Goal: Information Seeking & Learning: Learn about a topic

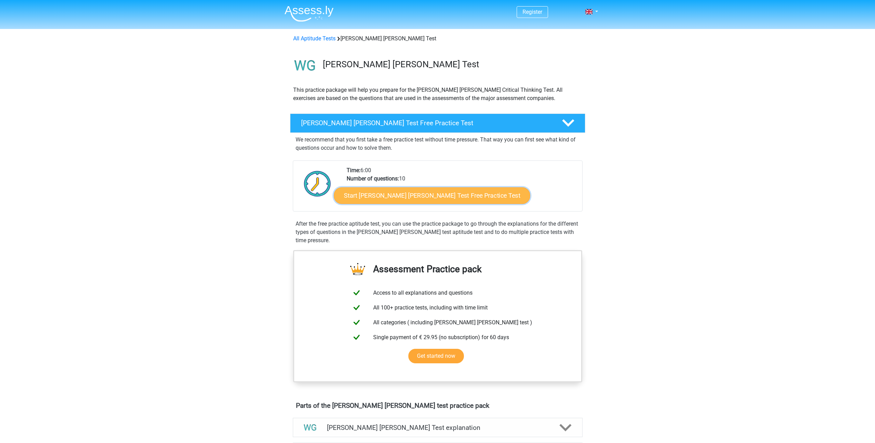
click at [405, 197] on link "Start Watson Glaser Test Free Practice Test" at bounding box center [432, 195] width 196 height 17
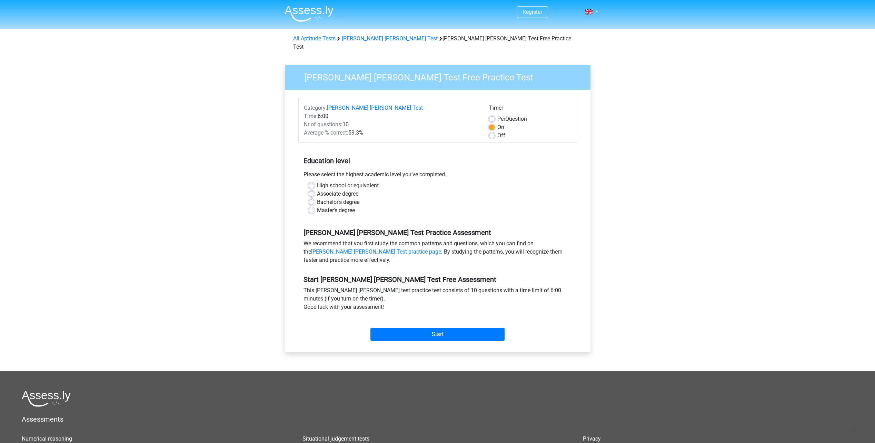
click at [333, 206] on label "Master's degree" at bounding box center [336, 210] width 38 height 8
click at [314, 206] on input "Master's degree" at bounding box center [312, 209] width 6 height 7
radio input "true"
click at [443, 328] on input "Start" at bounding box center [437, 334] width 134 height 13
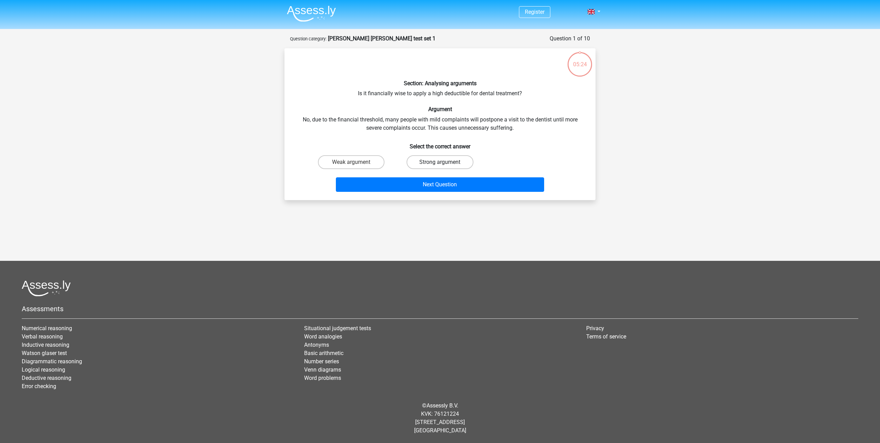
click at [445, 163] on label "Strong argument" at bounding box center [440, 162] width 67 height 14
click at [445, 163] on input "Strong argument" at bounding box center [442, 164] width 4 height 4
radio input "true"
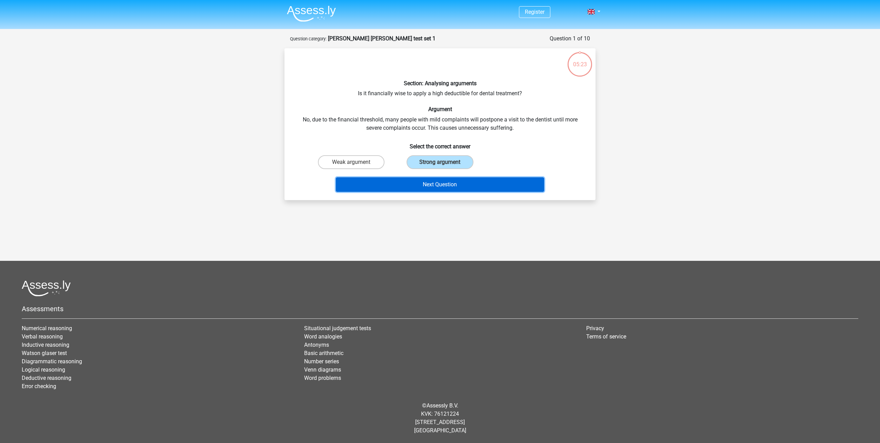
click at [444, 182] on button "Next Question" at bounding box center [440, 184] width 209 height 14
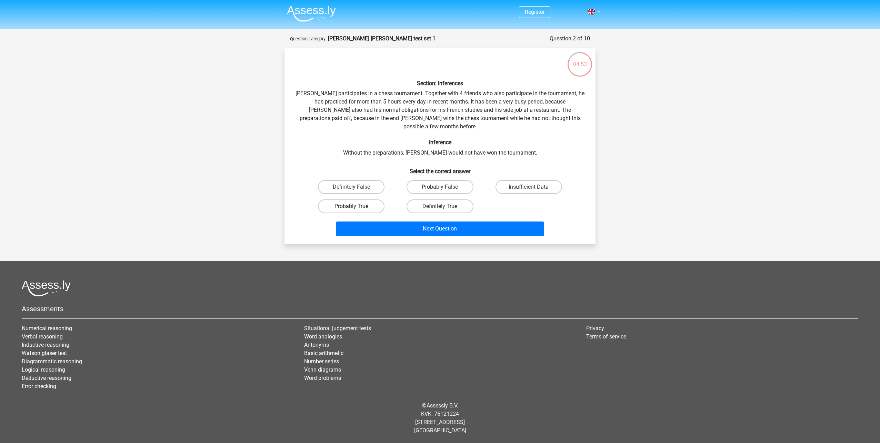
click at [358, 201] on label "Probably True" at bounding box center [351, 206] width 67 height 14
click at [356, 206] on input "Probably True" at bounding box center [353, 208] width 4 height 4
radio input "true"
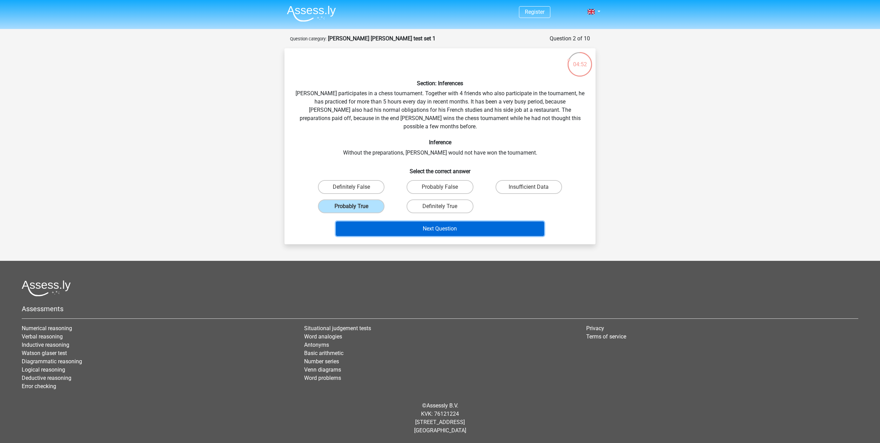
click at [451, 221] on button "Next Question" at bounding box center [440, 228] width 209 height 14
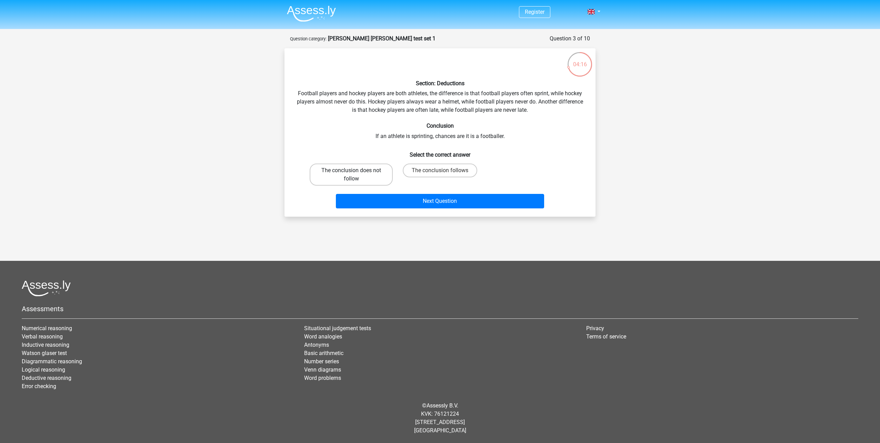
click at [346, 178] on label "The conclusion does not follow" at bounding box center [351, 174] width 83 height 22
click at [351, 175] on input "The conclusion does not follow" at bounding box center [353, 172] width 4 height 4
radio input "true"
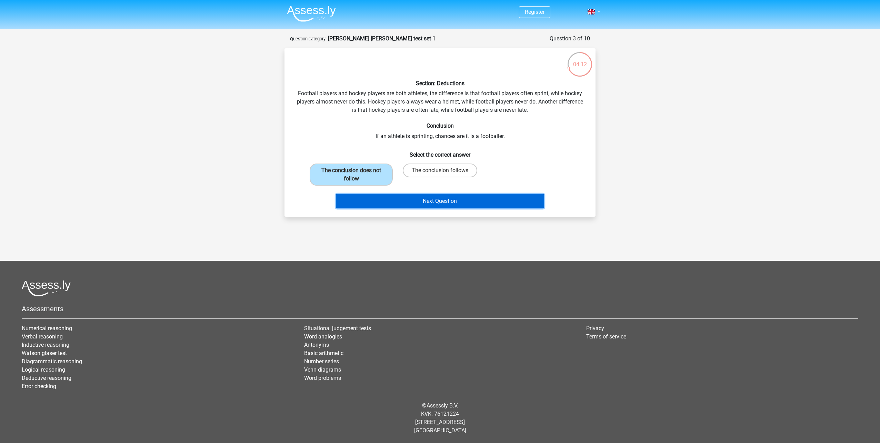
click at [437, 199] on button "Next Question" at bounding box center [440, 201] width 209 height 14
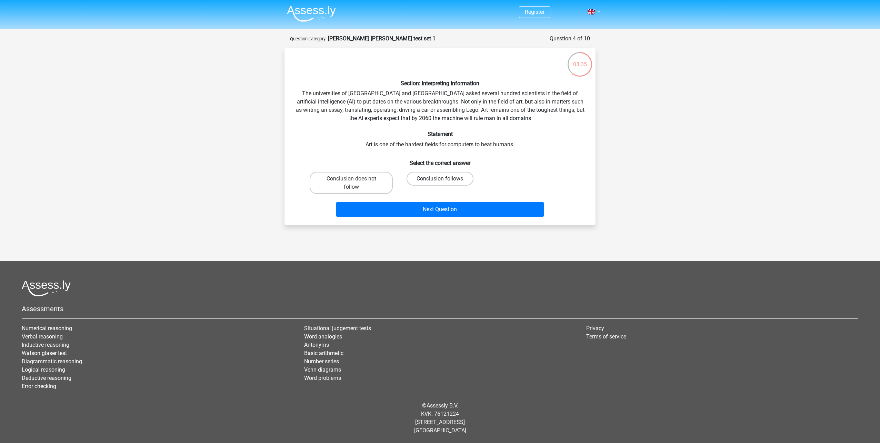
click at [431, 179] on label "Conclusion follows" at bounding box center [440, 179] width 67 height 14
click at [440, 179] on input "Conclusion follows" at bounding box center [442, 181] width 4 height 4
radio input "true"
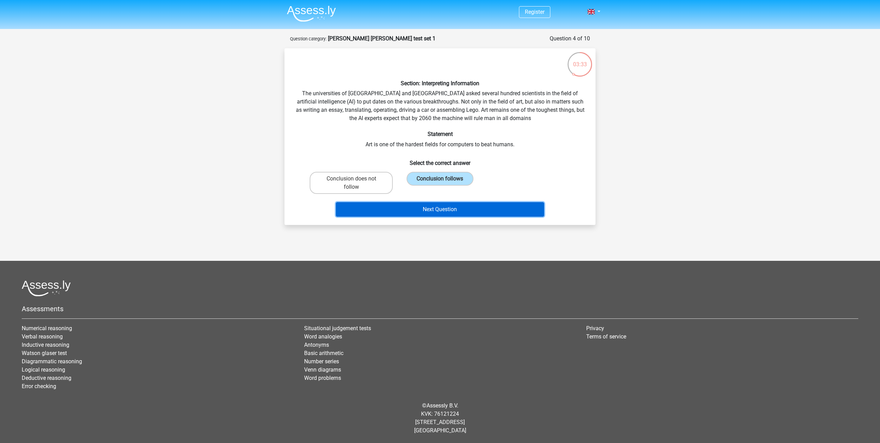
click at [453, 211] on button "Next Question" at bounding box center [440, 209] width 209 height 14
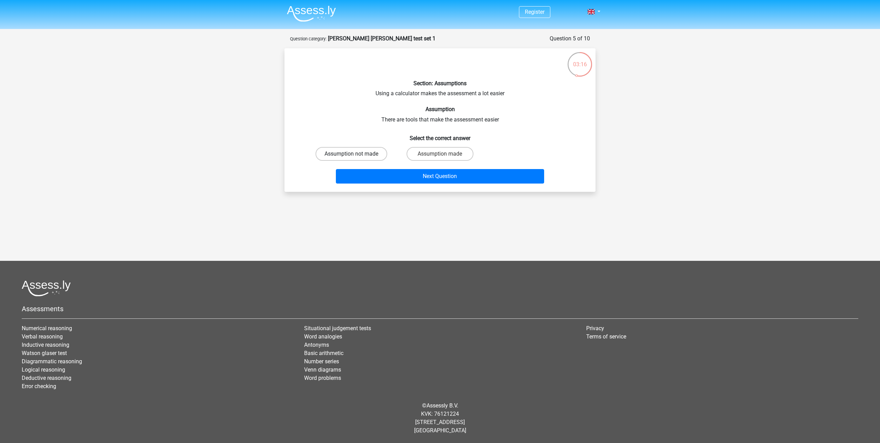
click at [376, 156] on label "Assumption not made" at bounding box center [352, 154] width 72 height 14
click at [356, 156] on input "Assumption not made" at bounding box center [353, 156] width 4 height 4
radio input "true"
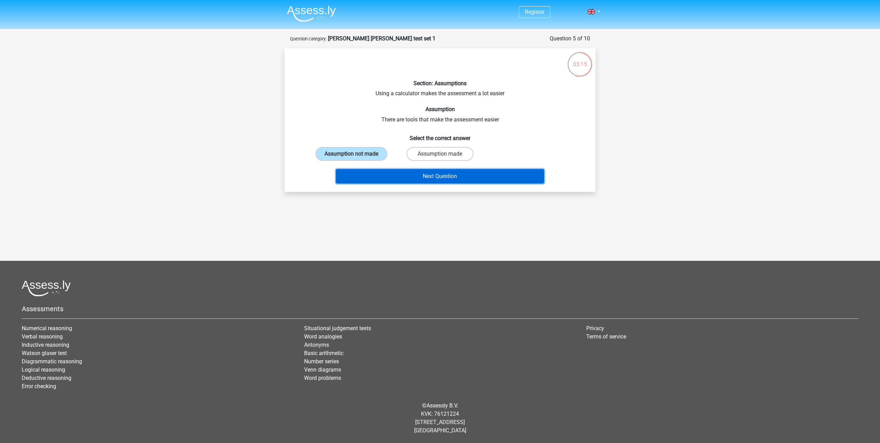
click at [441, 175] on button "Next Question" at bounding box center [440, 176] width 209 height 14
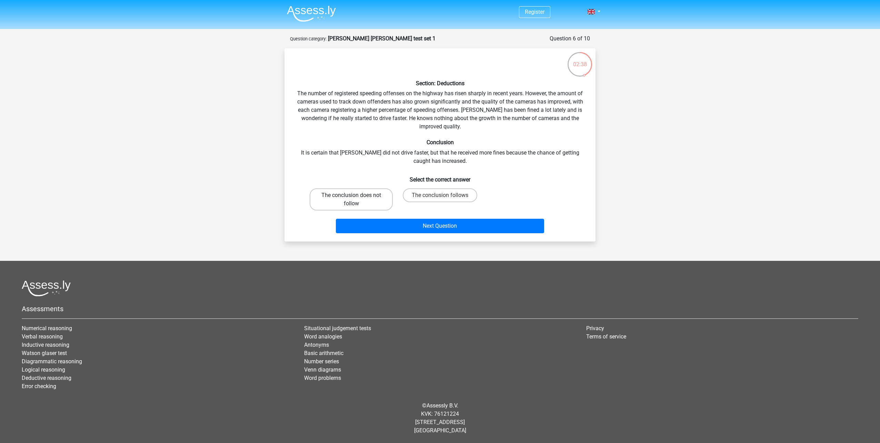
click at [370, 200] on label "The conclusion does not follow" at bounding box center [351, 199] width 83 height 22
click at [356, 200] on input "The conclusion does not follow" at bounding box center [353, 197] width 4 height 4
radio input "true"
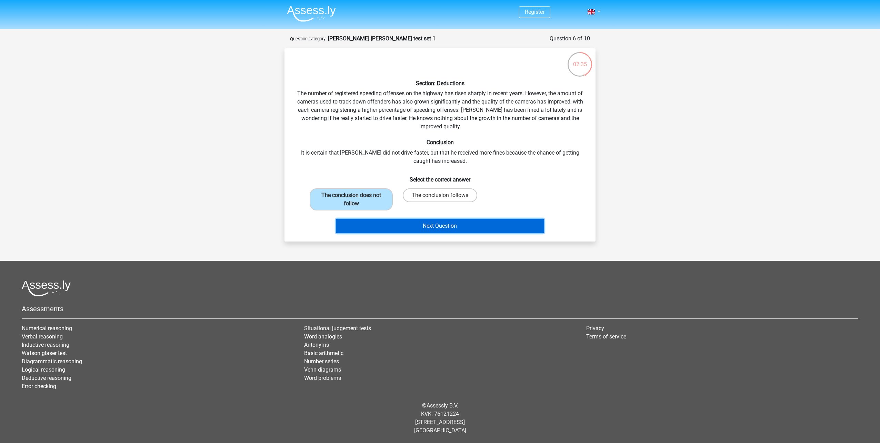
click at [445, 225] on button "Next Question" at bounding box center [440, 226] width 209 height 14
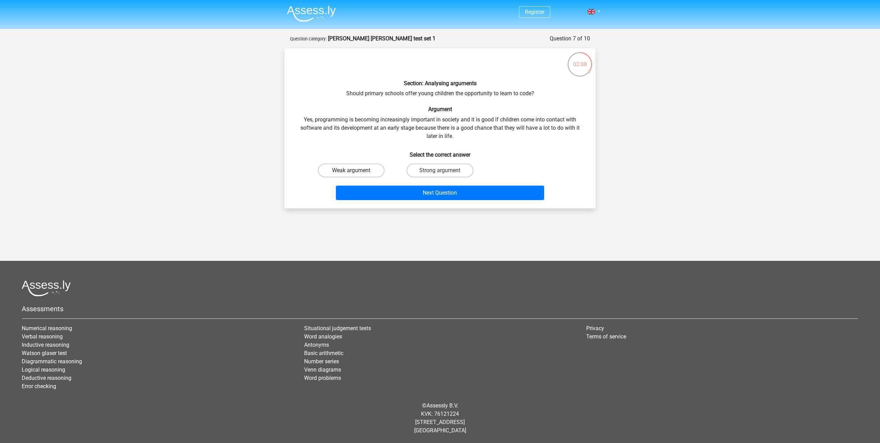
click at [366, 171] on label "Weak argument" at bounding box center [351, 170] width 67 height 14
click at [356, 171] on input "Weak argument" at bounding box center [353, 172] width 4 height 4
radio input "true"
click at [441, 175] on label "Strong argument" at bounding box center [440, 170] width 67 height 14
click at [441, 175] on input "Strong argument" at bounding box center [442, 172] width 4 height 4
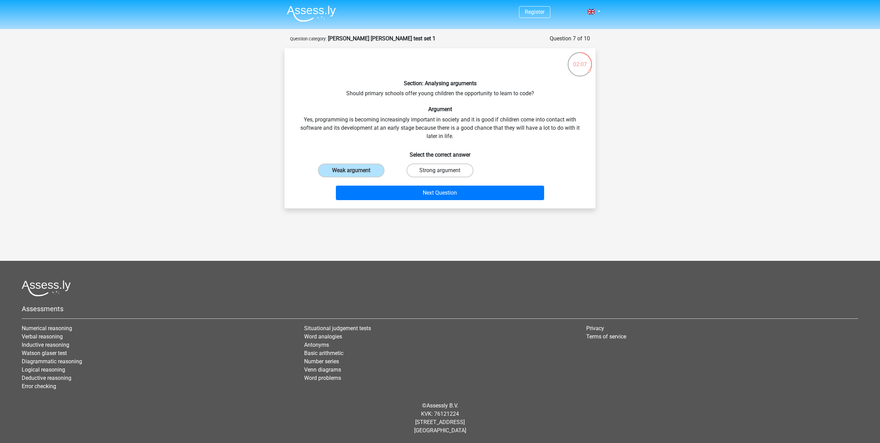
radio input "true"
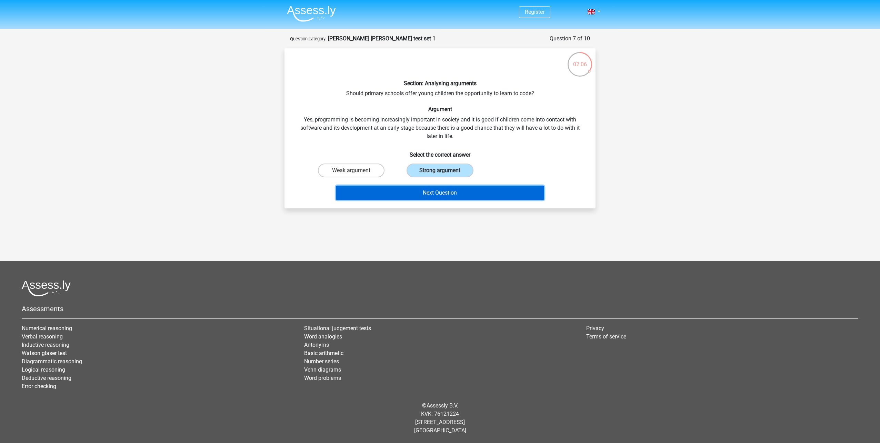
click at [443, 193] on button "Next Question" at bounding box center [440, 193] width 209 height 14
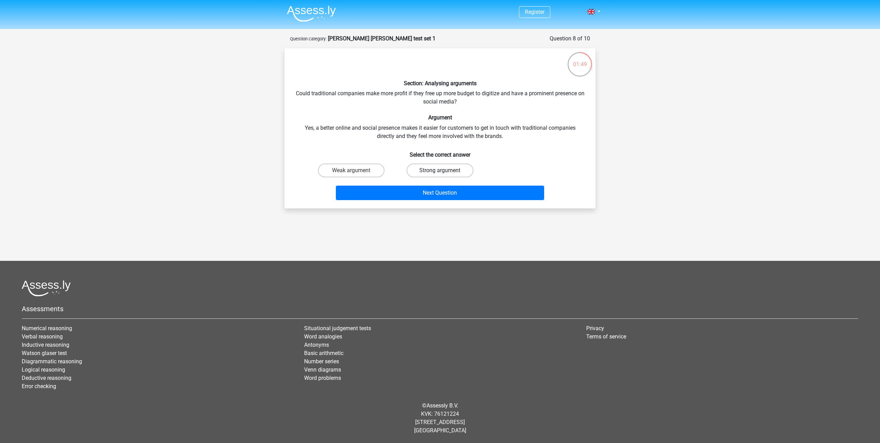
click at [437, 172] on label "Strong argument" at bounding box center [440, 170] width 67 height 14
click at [440, 172] on input "Strong argument" at bounding box center [442, 172] width 4 height 4
radio input "true"
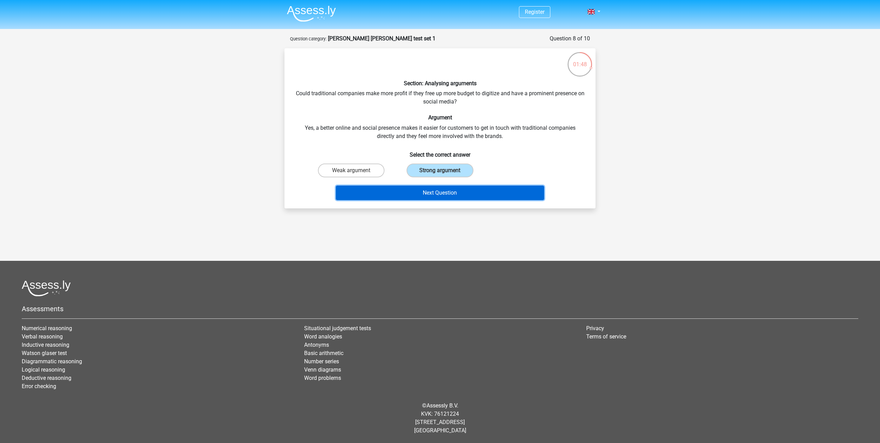
click at [440, 193] on button "Next Question" at bounding box center [440, 193] width 209 height 14
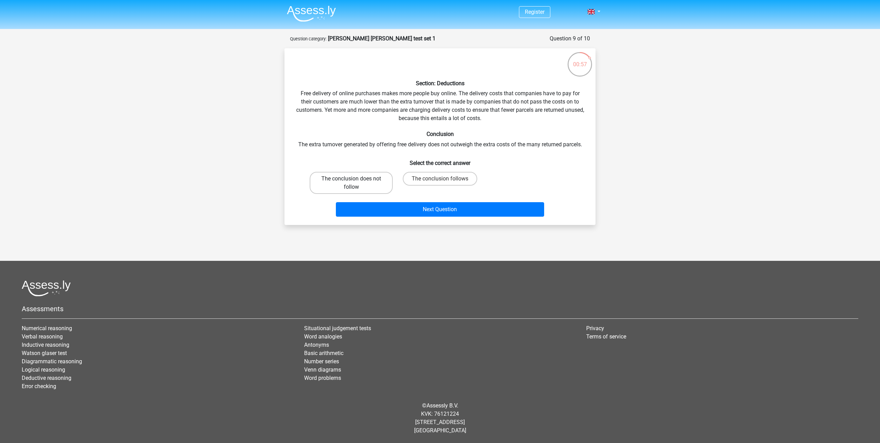
click at [374, 184] on label "The conclusion does not follow" at bounding box center [351, 183] width 83 height 22
click at [356, 183] on input "The conclusion does not follow" at bounding box center [353, 181] width 4 height 4
radio input "true"
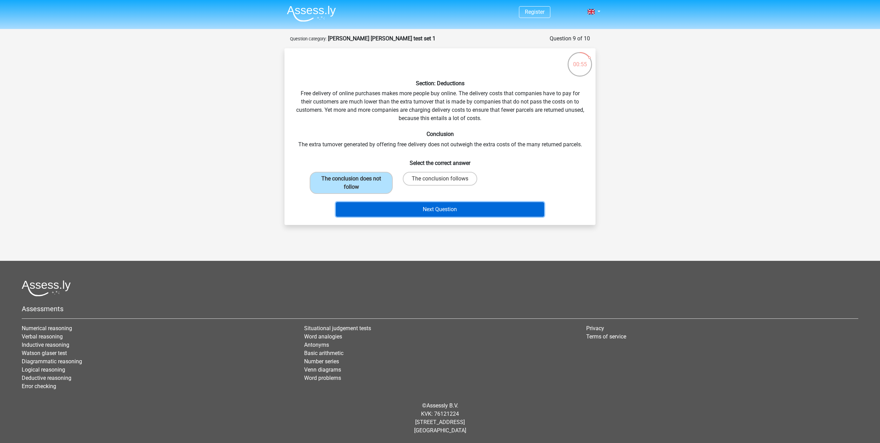
click at [443, 209] on button "Next Question" at bounding box center [440, 209] width 209 height 14
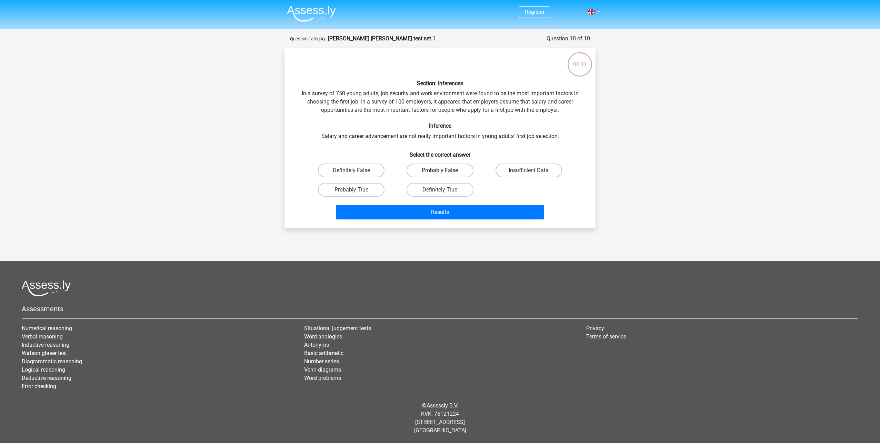
click at [454, 171] on label "Probably False" at bounding box center [440, 170] width 67 height 14
click at [445, 171] on input "Probably False" at bounding box center [442, 172] width 4 height 4
radio input "true"
click at [444, 213] on button "Results" at bounding box center [440, 212] width 209 height 14
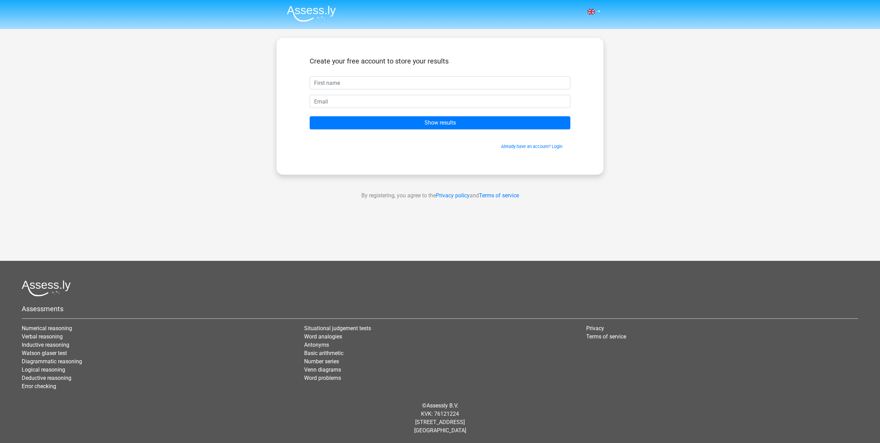
click at [339, 83] on input "text" at bounding box center [440, 82] width 261 height 13
type input "Christian"
click at [335, 102] on input "email" at bounding box center [440, 101] width 261 height 13
type input "hedegaardchristian@hotmail.com"
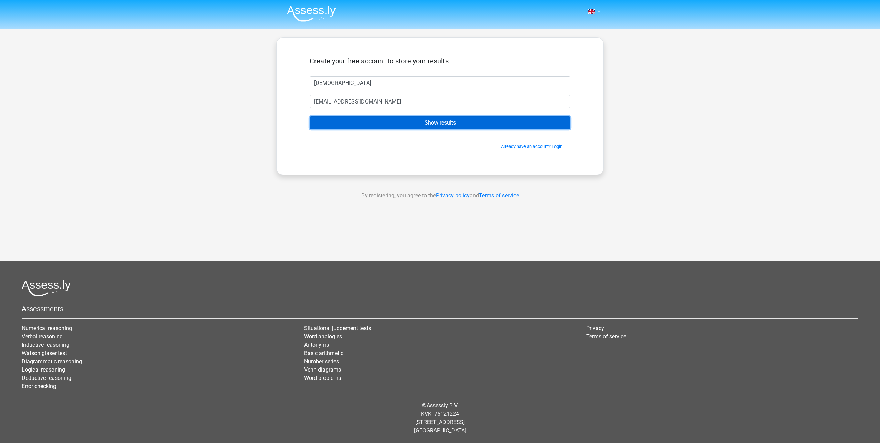
click at [353, 125] on input "Show results" at bounding box center [440, 122] width 261 height 13
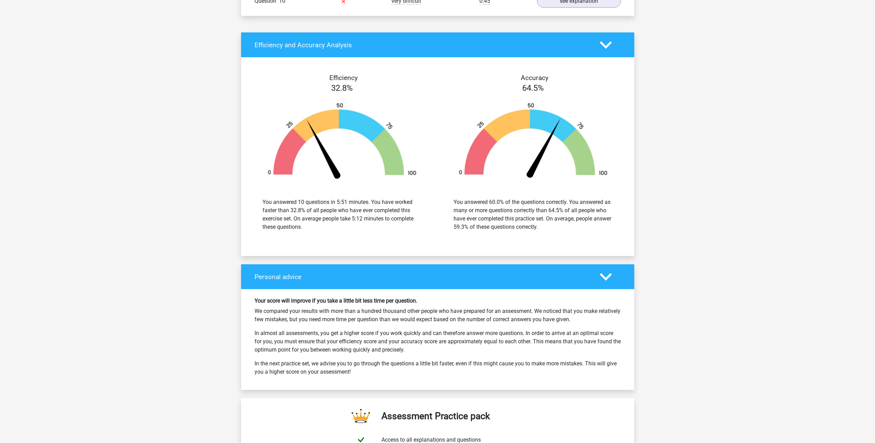
scroll to position [862, 0]
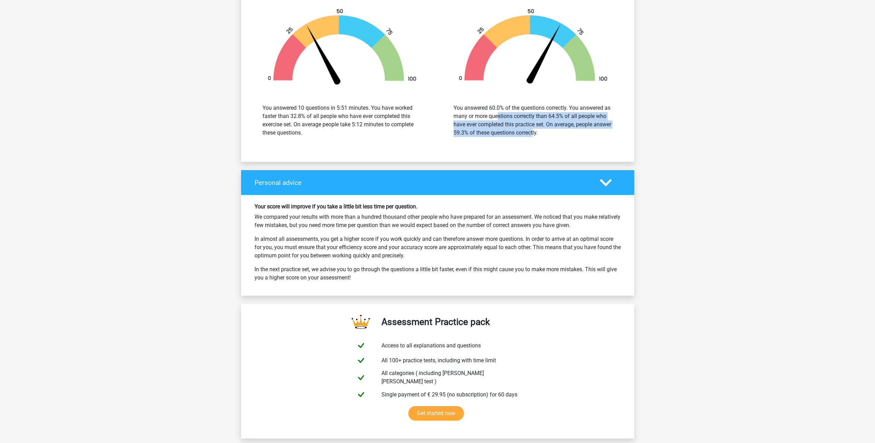
drag, startPoint x: 459, startPoint y: 114, endPoint x: 517, endPoint y: 127, distance: 59.6
click at [517, 127] on div "You answered 60.0% of the questions correctly. You answered as many or more que…" at bounding box center [533, 120] width 159 height 33
drag, startPoint x: 517, startPoint y: 127, endPoint x: 553, endPoint y: 128, distance: 35.9
click at [553, 128] on div "You answered 60.0% of the questions correctly. You answered as many or more que…" at bounding box center [533, 120] width 159 height 33
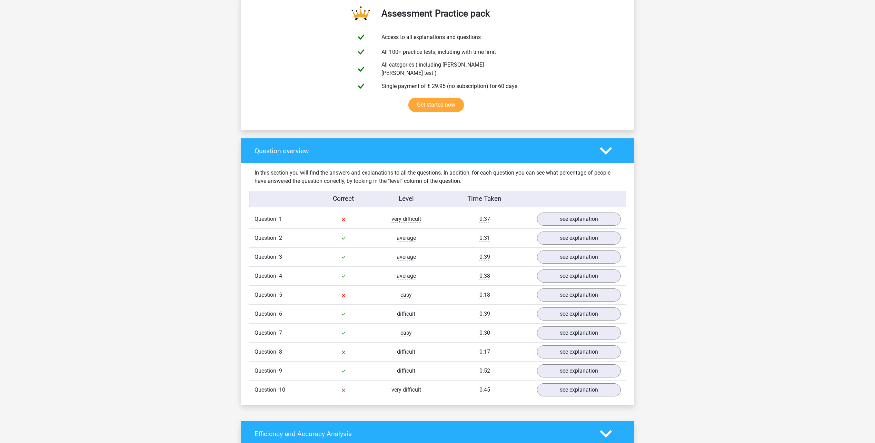
scroll to position [517, 0]
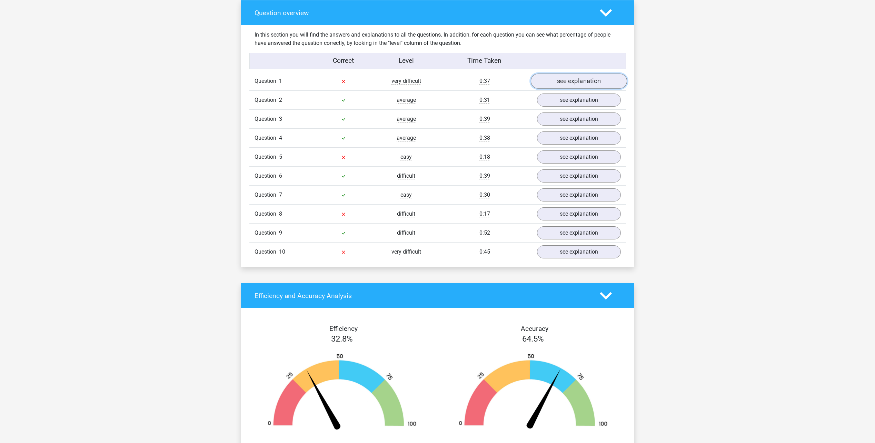
click at [571, 79] on link "see explanation" at bounding box center [578, 80] width 96 height 15
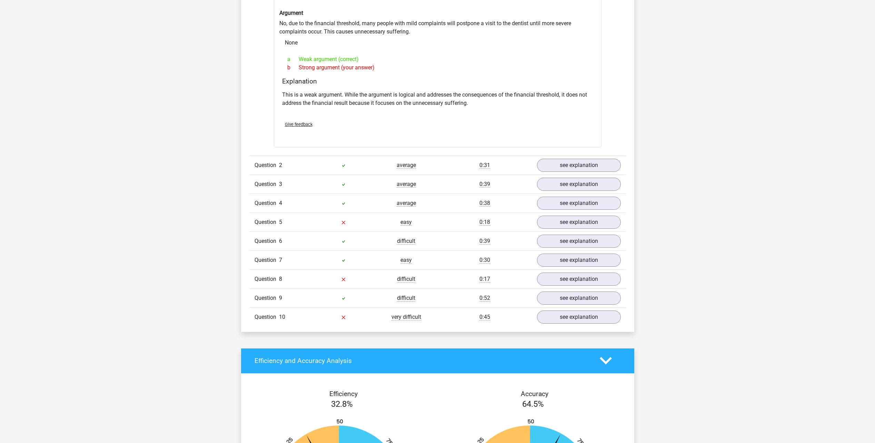
scroll to position [690, 0]
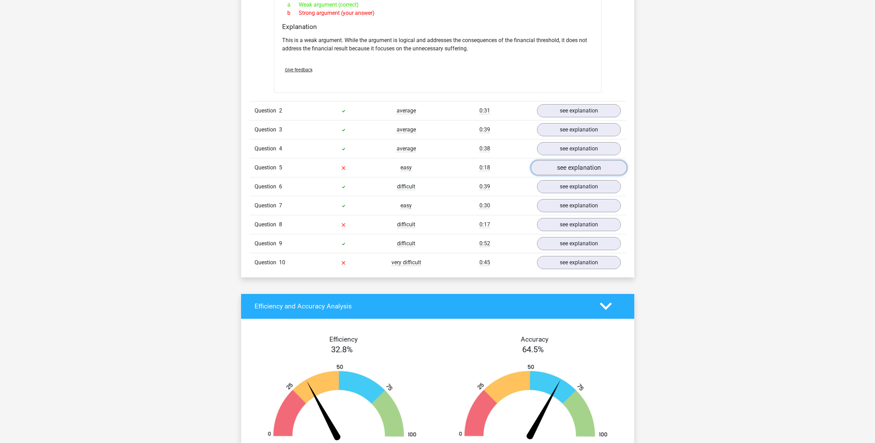
click at [571, 166] on link "see explanation" at bounding box center [578, 167] width 96 height 15
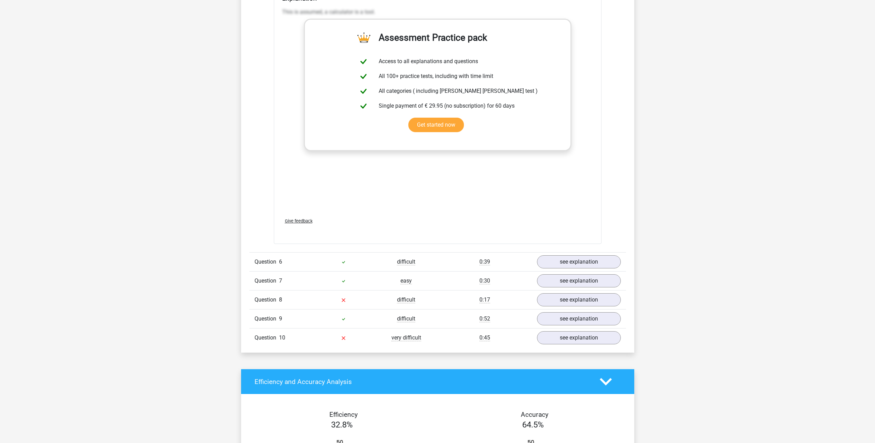
scroll to position [1069, 0]
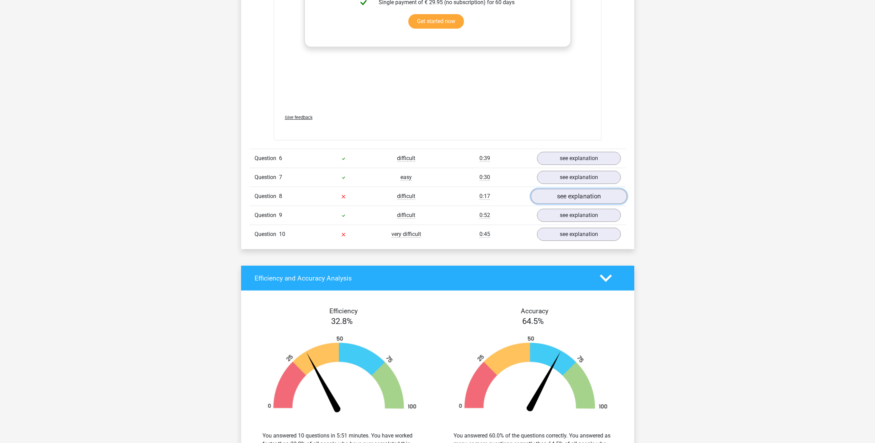
click at [554, 194] on link "see explanation" at bounding box center [578, 196] width 96 height 15
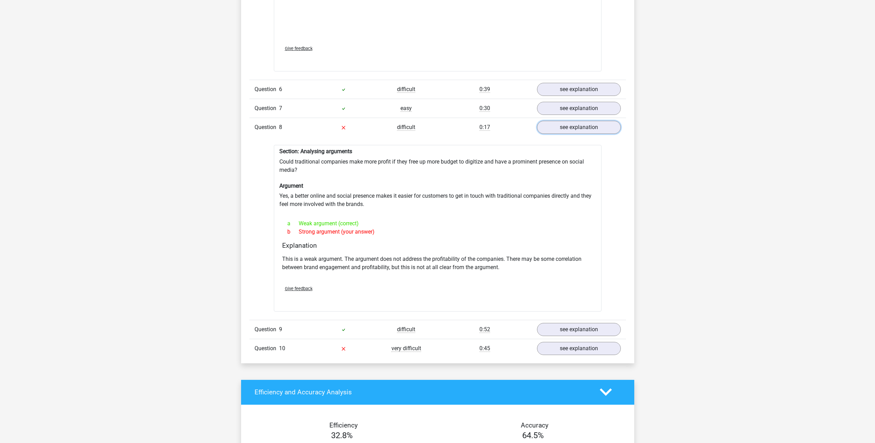
scroll to position [1173, 0]
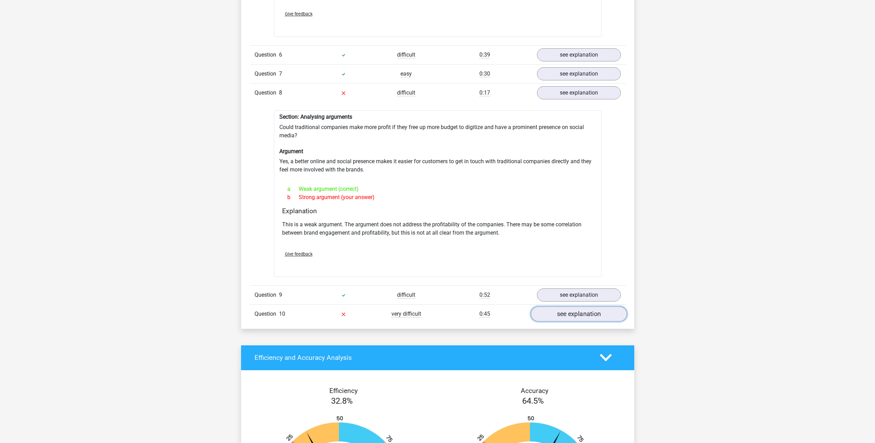
click at [576, 308] on link "see explanation" at bounding box center [578, 313] width 96 height 15
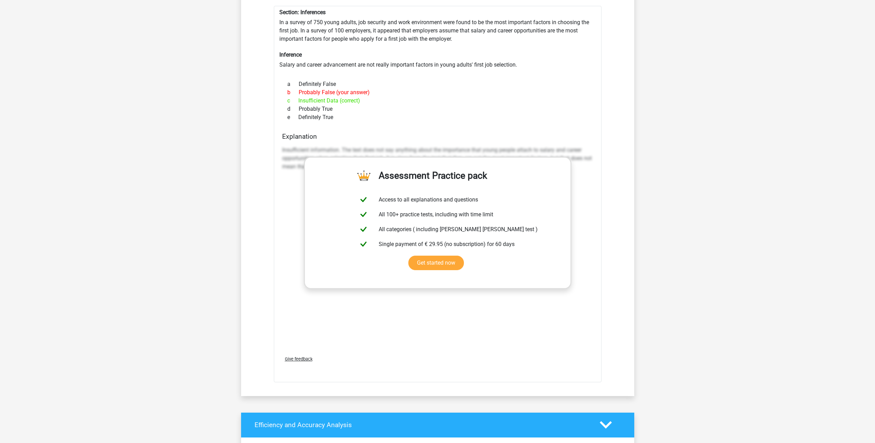
scroll to position [1690, 0]
